Goal: Task Accomplishment & Management: Use online tool/utility

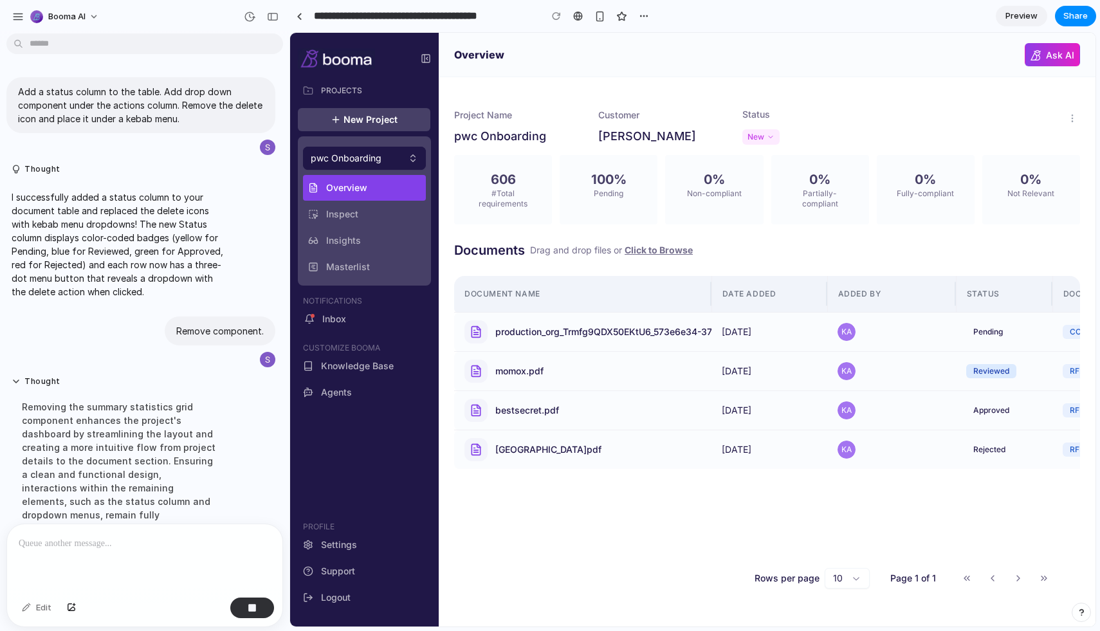
scroll to position [244, 0]
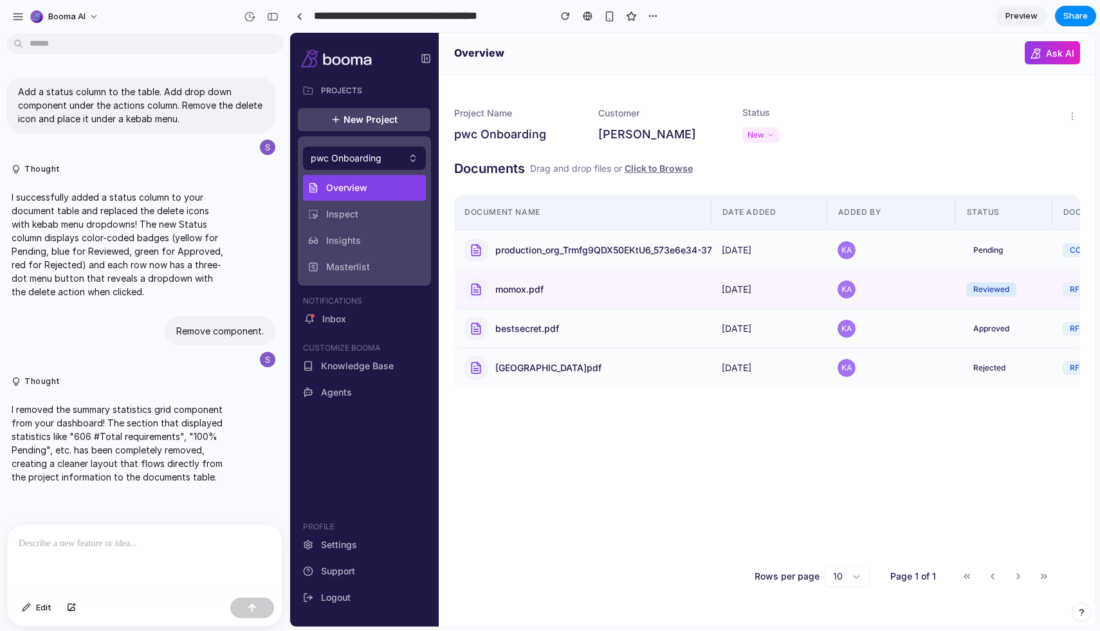
scroll to position [3, 0]
